Goal: Check status: Check status

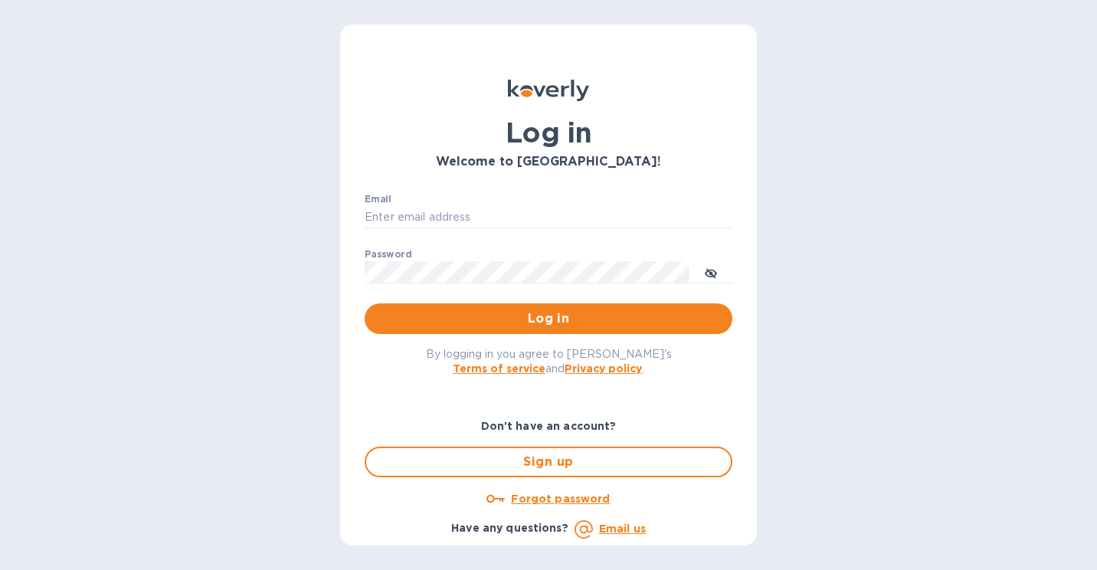
type input "[PERSON_NAME][EMAIL_ADDRESS][DOMAIN_NAME]"
click at [481, 319] on span "Log in" at bounding box center [548, 318] width 343 height 18
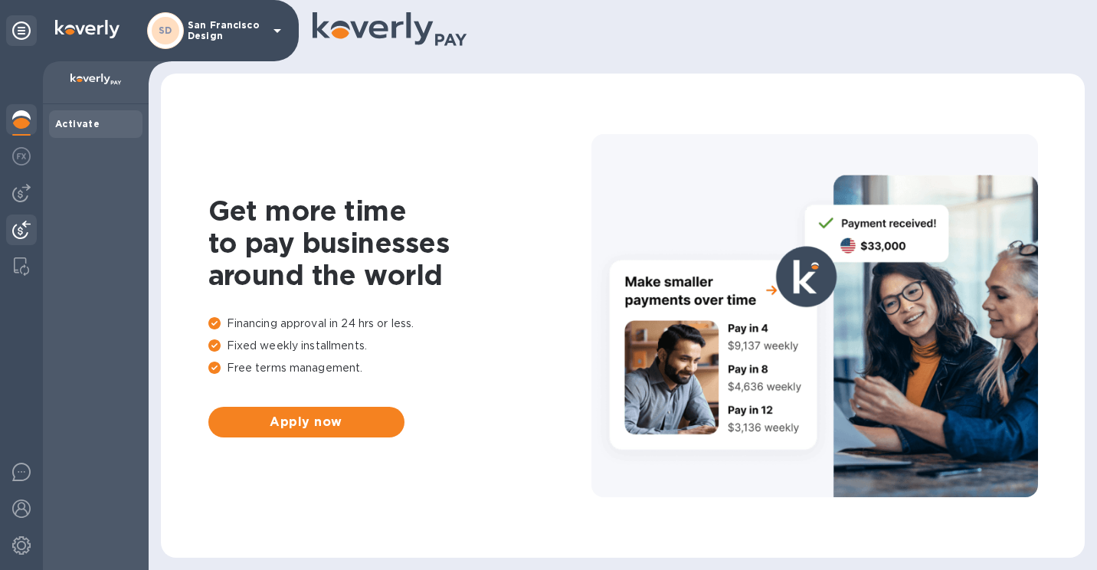
click at [22, 230] on img at bounding box center [21, 230] width 18 height 18
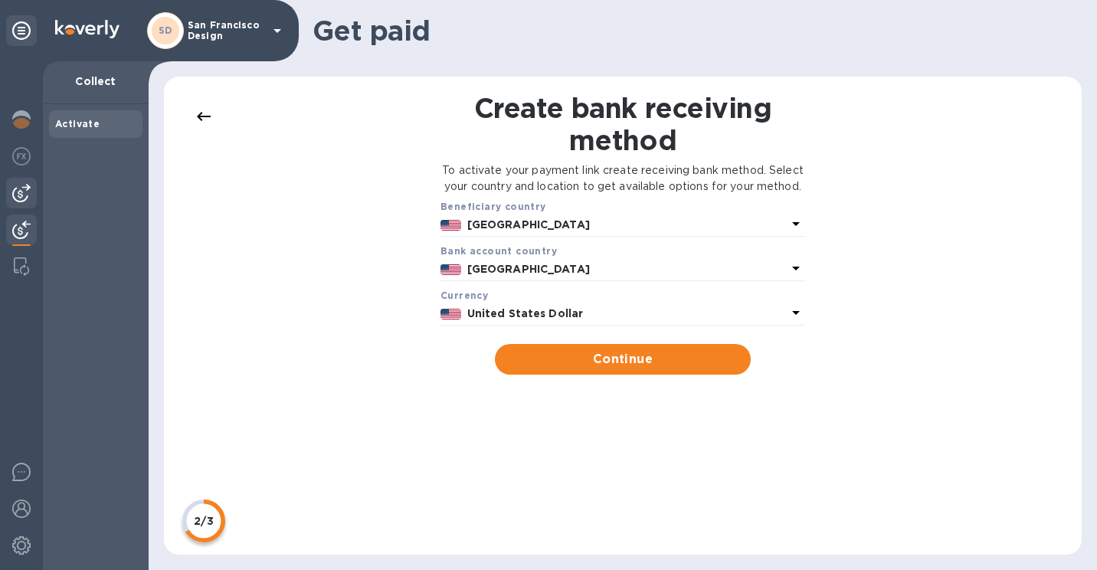
click at [25, 192] on img at bounding box center [21, 193] width 18 height 18
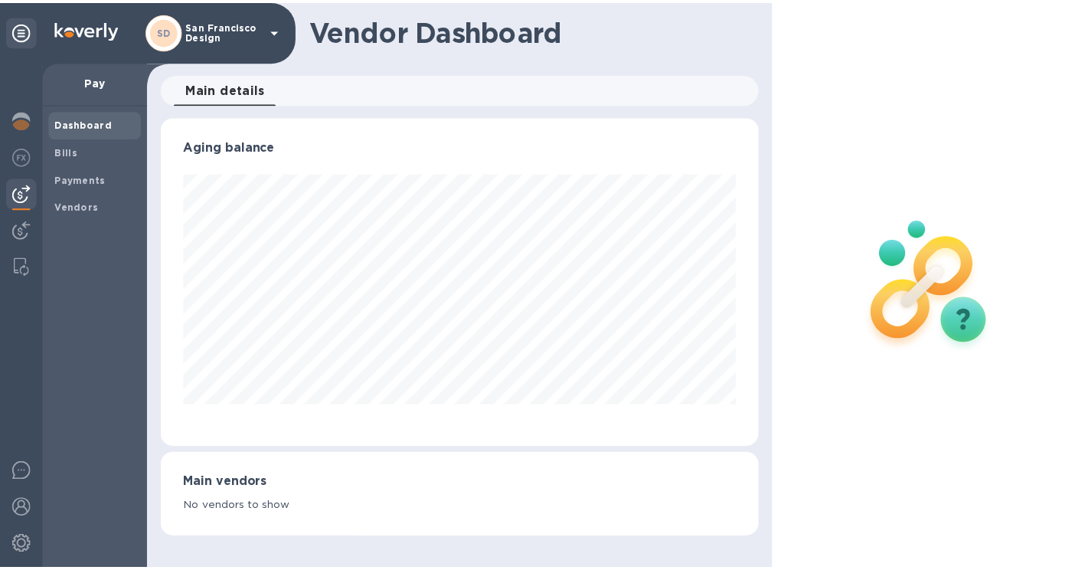
scroll to position [331, 604]
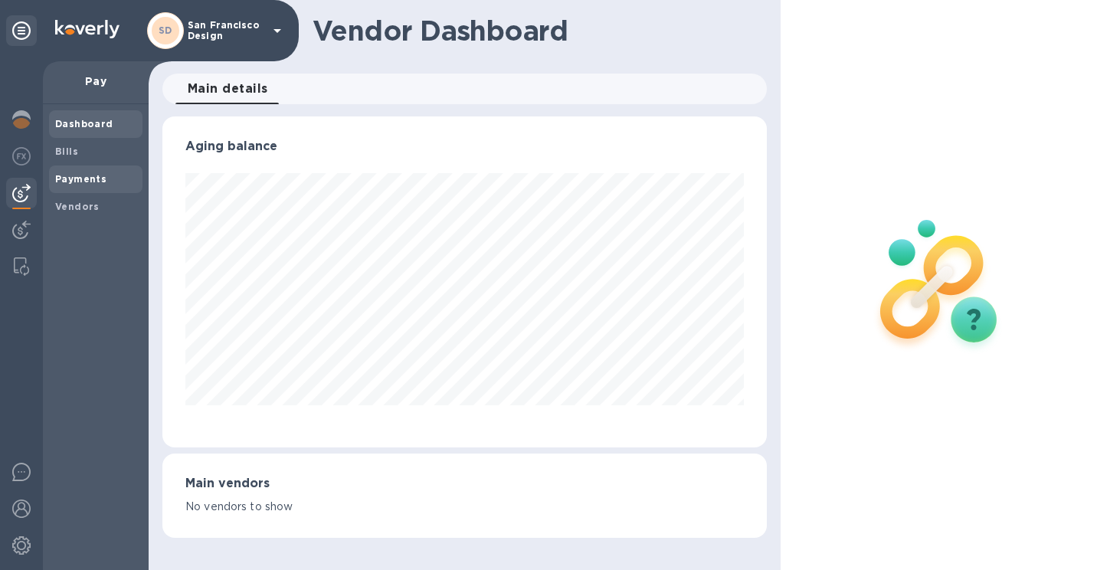
click at [79, 173] on b "Payments" at bounding box center [80, 178] width 51 height 11
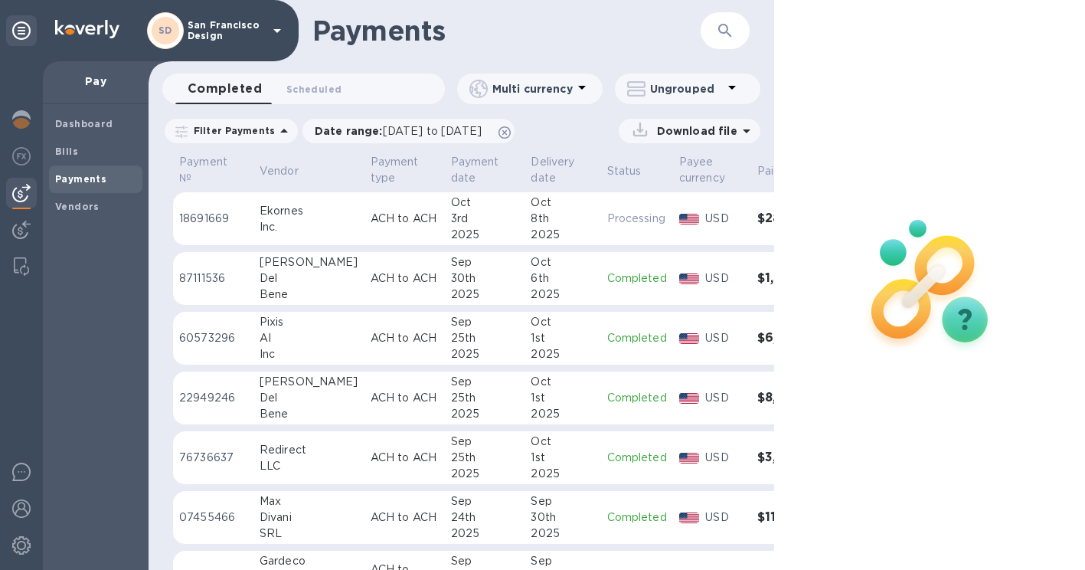
click at [737, 37] on button "button" at bounding box center [725, 30] width 37 height 37
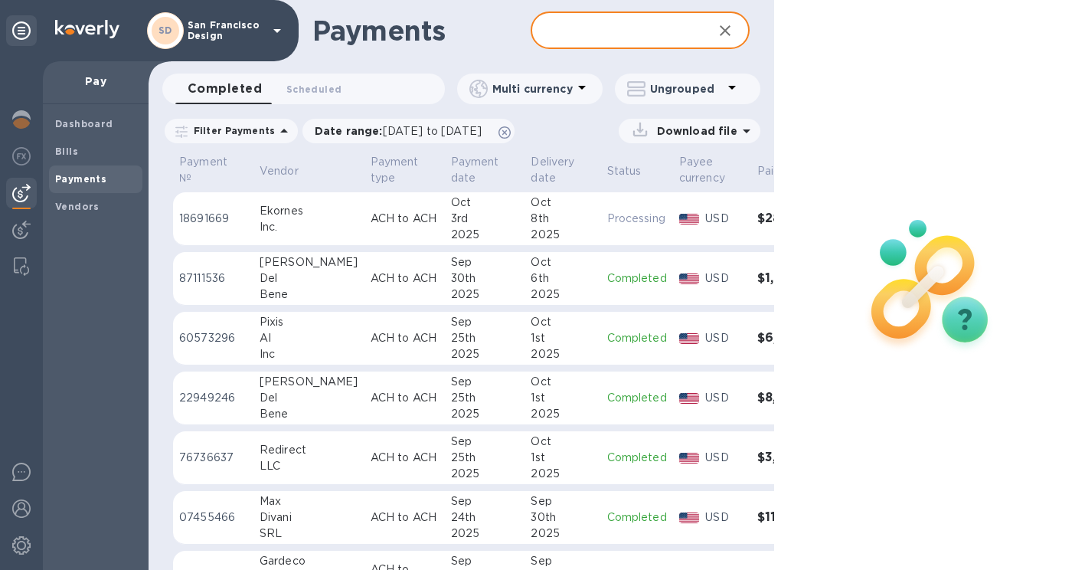
click at [588, 36] on input "text" at bounding box center [615, 31] width 169 height 38
type input "savino"
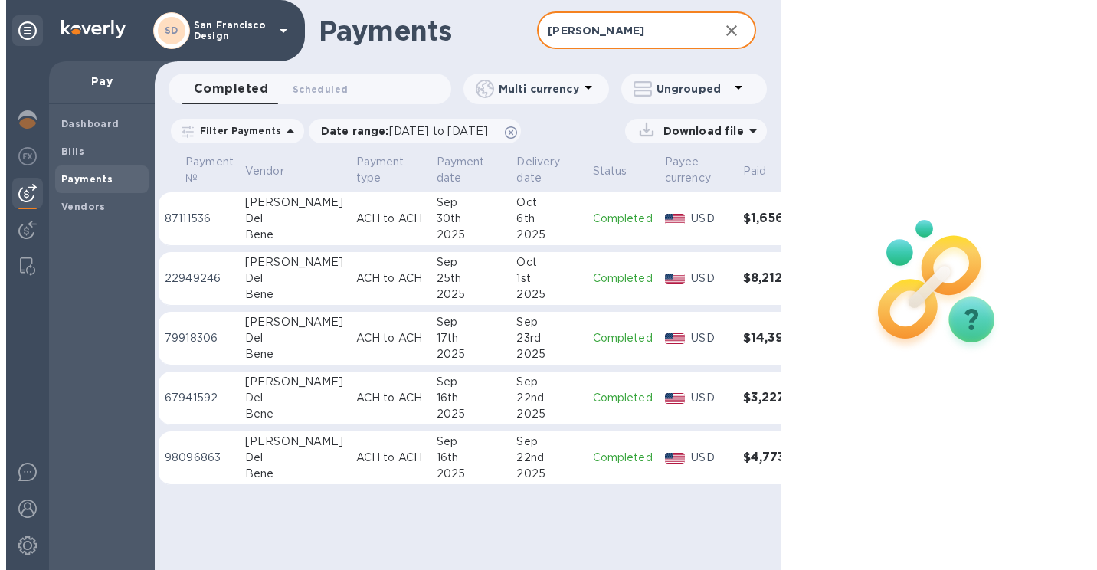
scroll to position [0, 7]
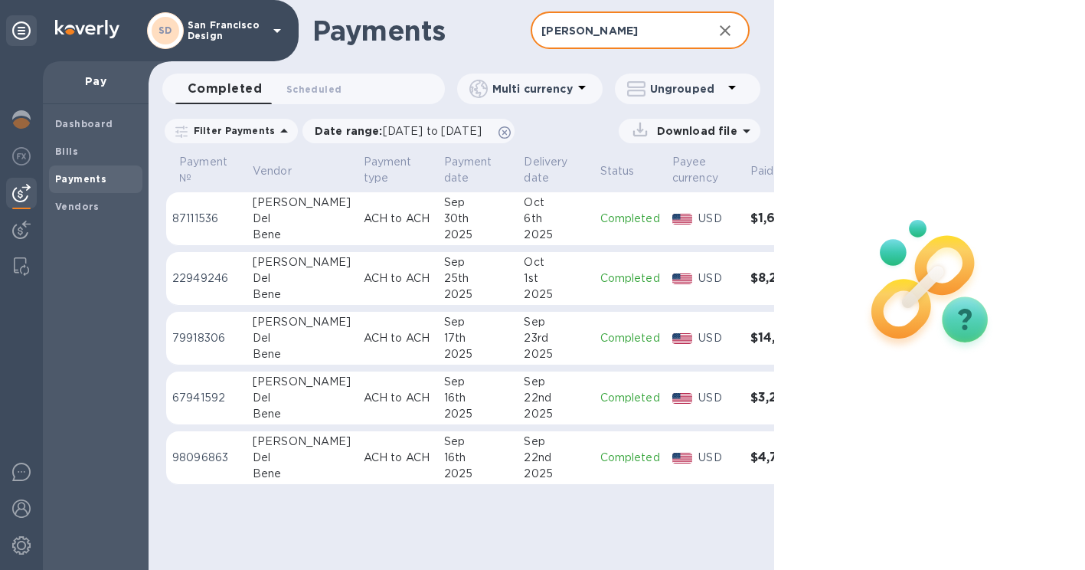
click at [463, 229] on div "2025" at bounding box center [478, 235] width 68 height 16
